Goal: Transaction & Acquisition: Purchase product/service

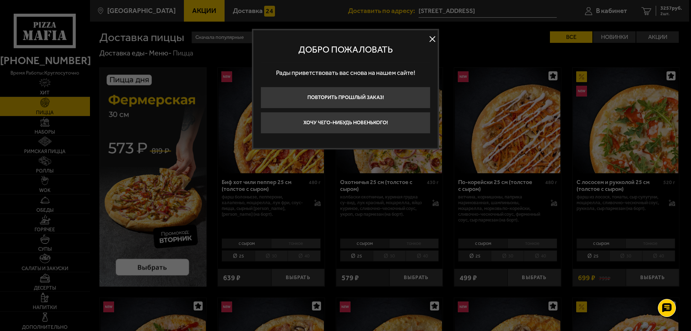
click at [429, 40] on button at bounding box center [432, 39] width 11 height 11
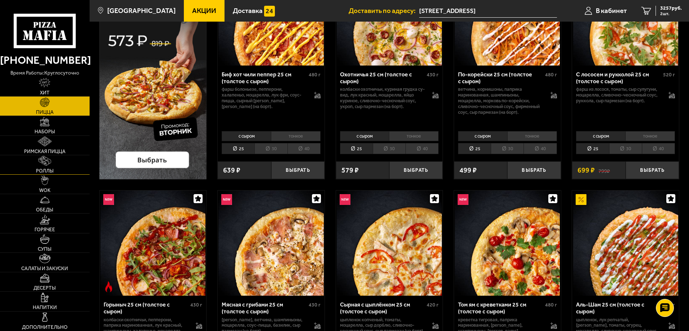
scroll to position [72, 0]
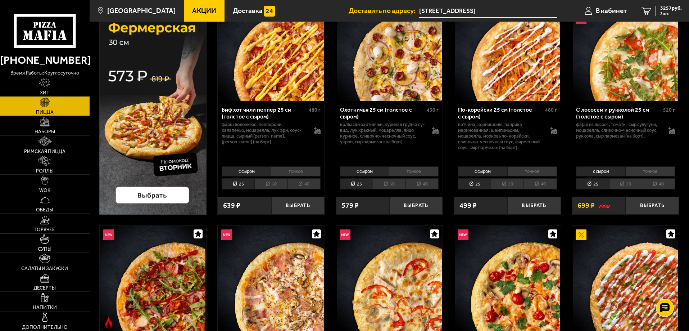
click at [48, 221] on img at bounding box center [45, 219] width 11 height 10
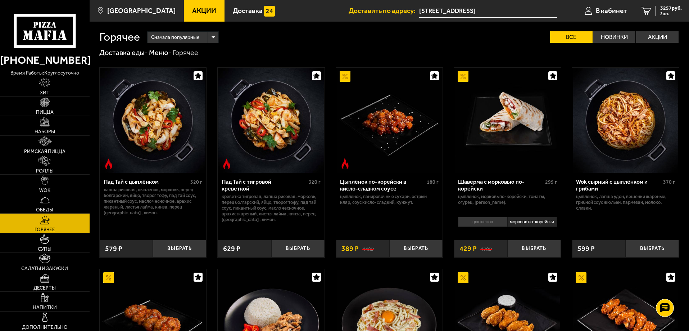
click at [45, 261] on img at bounding box center [44, 258] width 11 height 10
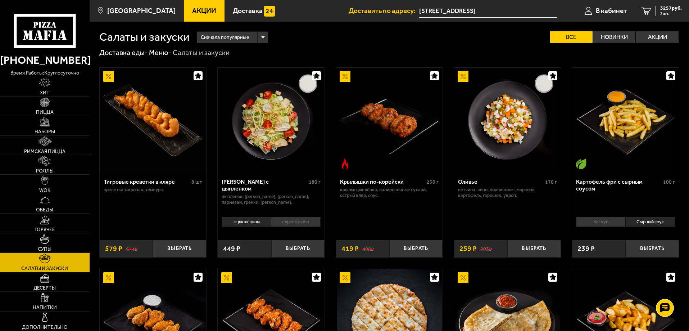
click at [62, 137] on link "Римская пицца" at bounding box center [45, 145] width 90 height 19
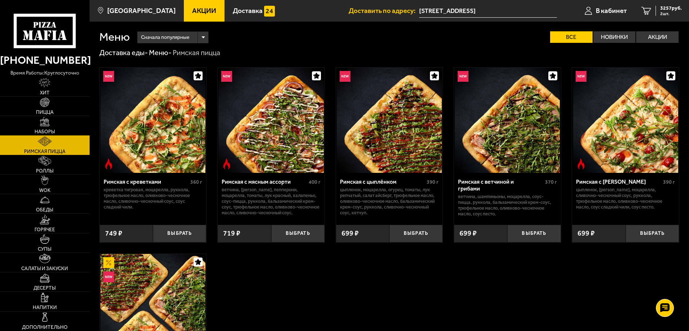
click at [54, 127] on link "Наборы" at bounding box center [45, 125] width 90 height 19
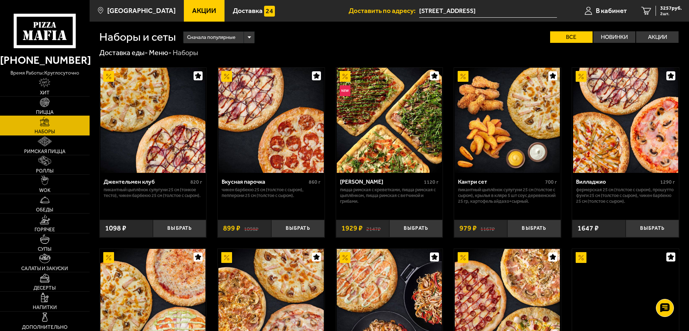
click at [51, 110] on span "Пицца" at bounding box center [45, 112] width 18 height 5
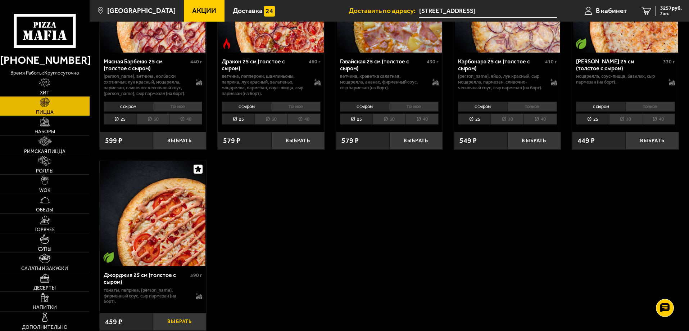
scroll to position [1367, 0]
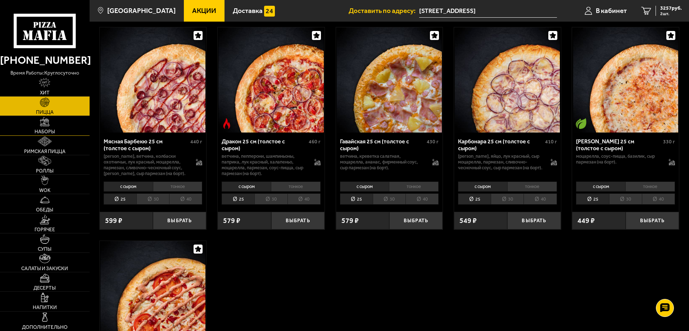
click at [60, 127] on link "Наборы" at bounding box center [45, 125] width 90 height 19
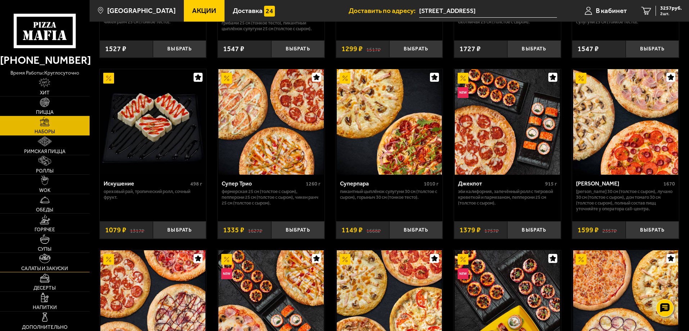
scroll to position [432, 0]
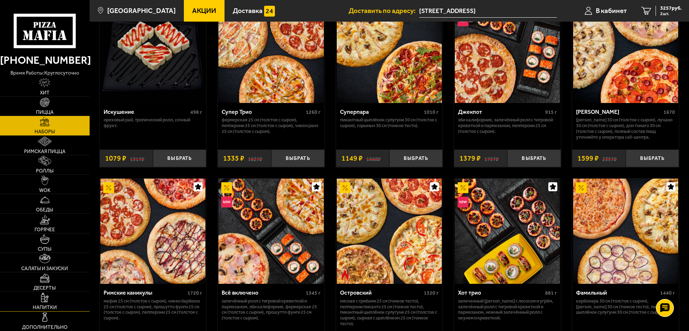
click at [56, 297] on link "Напитки" at bounding box center [45, 300] width 90 height 19
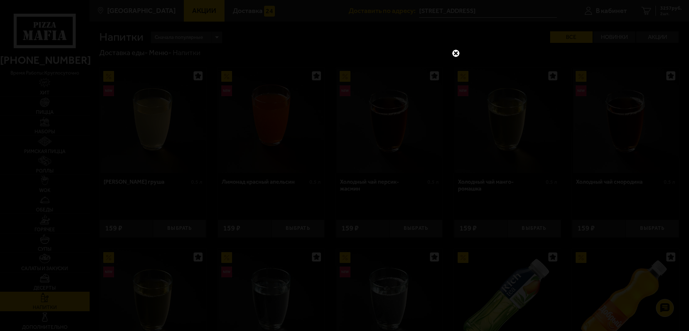
click at [456, 48] on div at bounding box center [344, 165] width 689 height 331
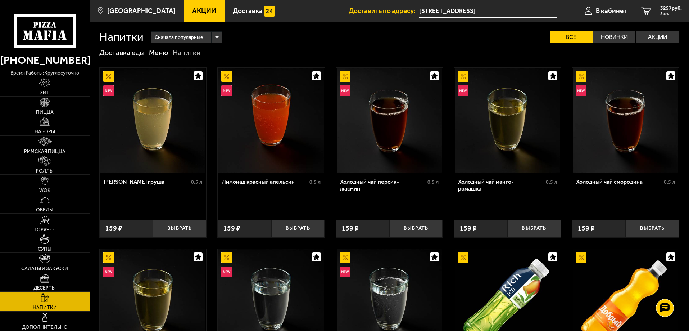
click at [202, 6] on link "Акции" at bounding box center [204, 11] width 41 height 22
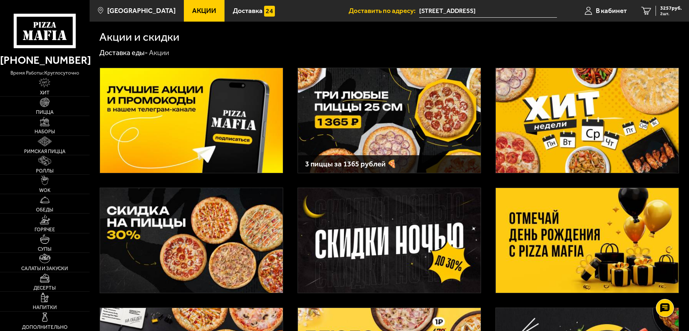
click at [416, 127] on img at bounding box center [389, 120] width 183 height 105
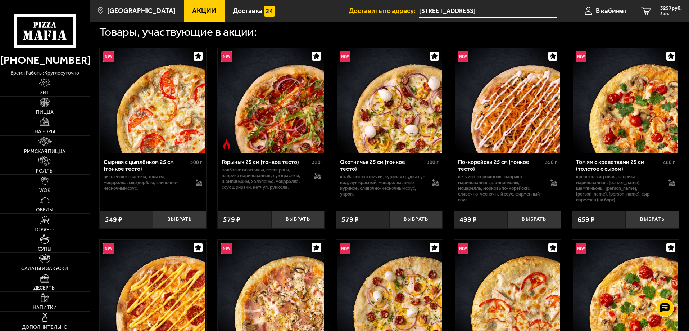
scroll to position [252, 0]
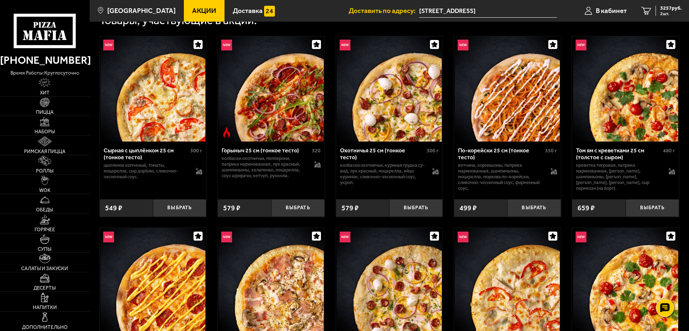
click at [192, 12] on span "Акции" at bounding box center [204, 10] width 24 height 7
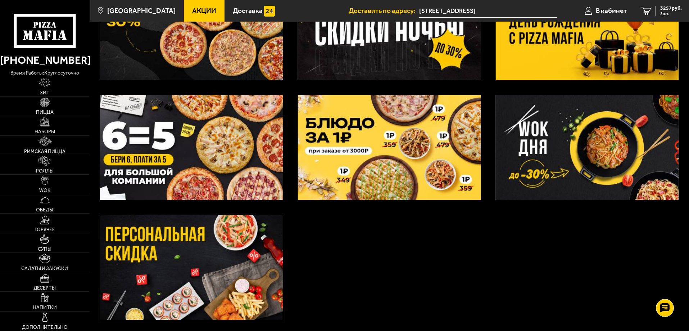
scroll to position [271, 0]
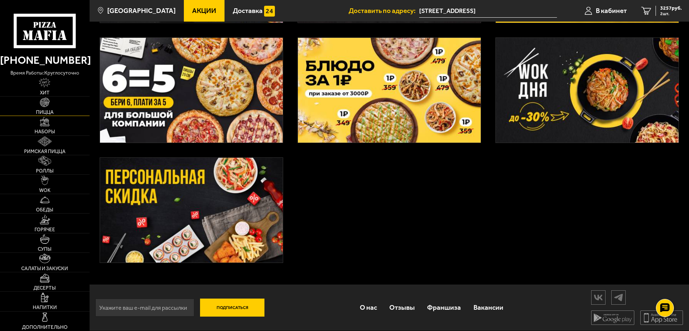
click at [54, 108] on link "Пицца" at bounding box center [45, 105] width 90 height 19
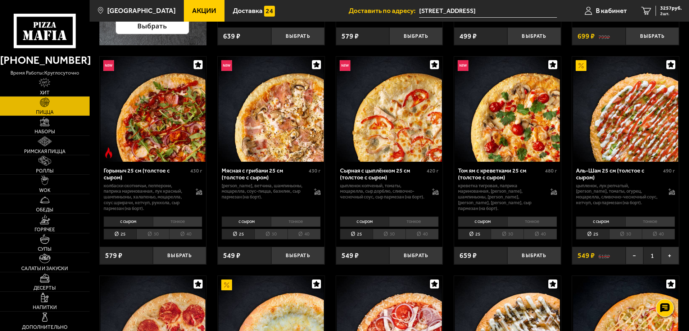
scroll to position [252, 0]
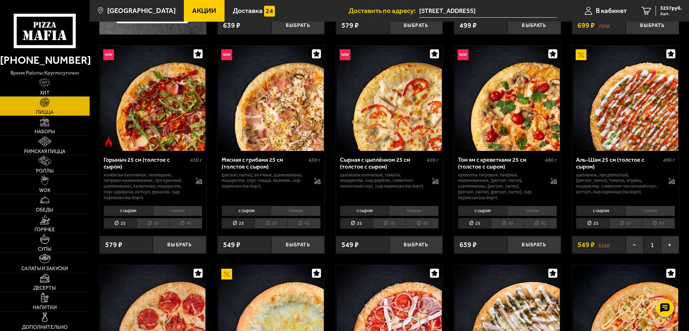
click at [629, 228] on li "30" at bounding box center [625, 223] width 33 height 11
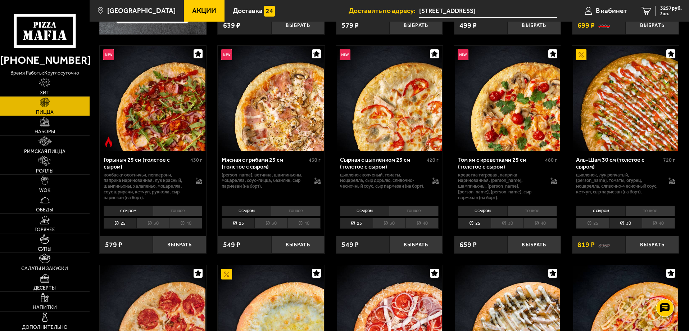
click at [597, 226] on li "25" at bounding box center [592, 223] width 33 height 11
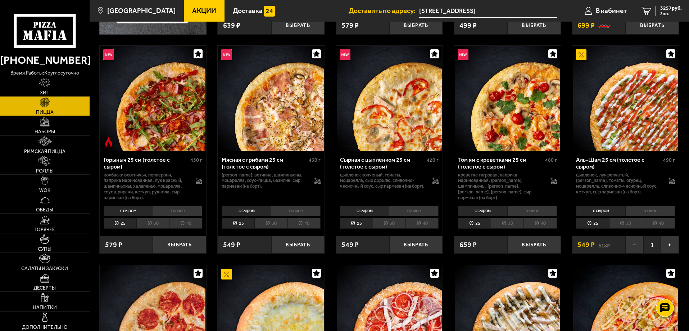
click at [618, 223] on li "30" at bounding box center [625, 223] width 33 height 11
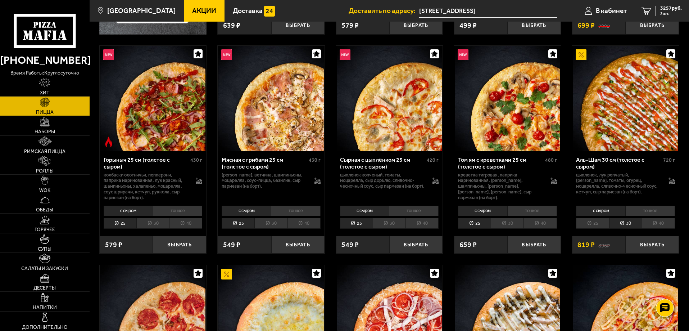
click at [594, 224] on li "25" at bounding box center [592, 223] width 33 height 11
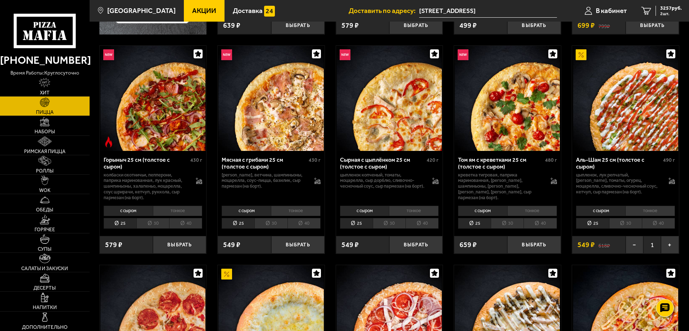
click at [616, 225] on li "30" at bounding box center [625, 223] width 33 height 11
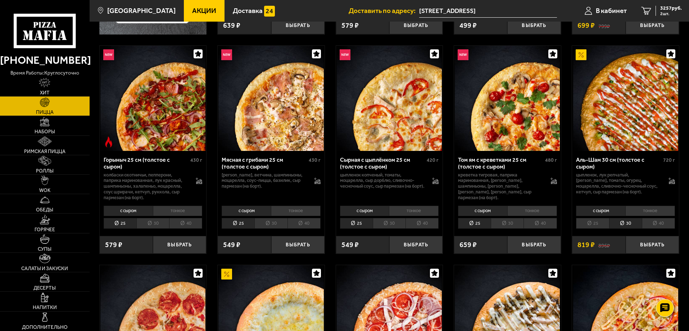
click at [596, 227] on li "25" at bounding box center [592, 223] width 33 height 11
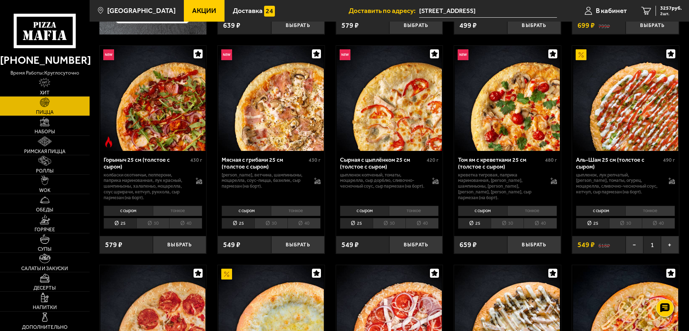
click at [613, 227] on li "30" at bounding box center [625, 223] width 33 height 11
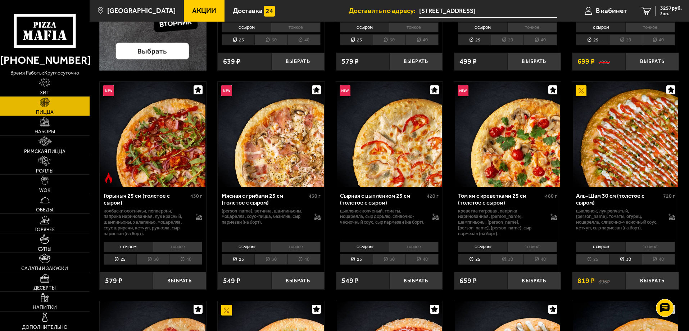
scroll to position [0, 0]
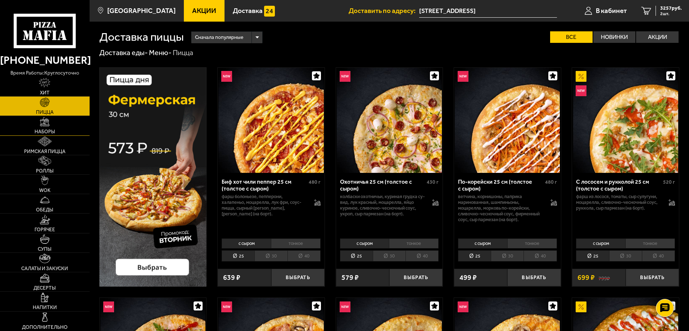
click at [50, 130] on span "Наборы" at bounding box center [45, 131] width 21 height 5
